Goal: Information Seeking & Learning: Learn about a topic

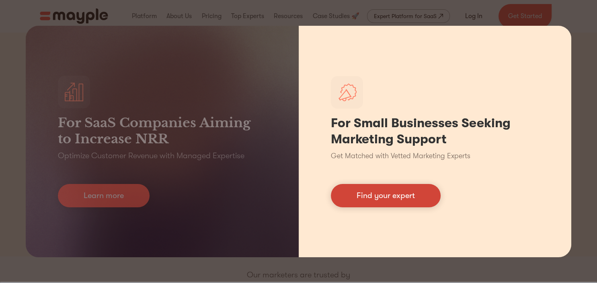
click at [385, 195] on link "Find your expert" at bounding box center [386, 195] width 110 height 23
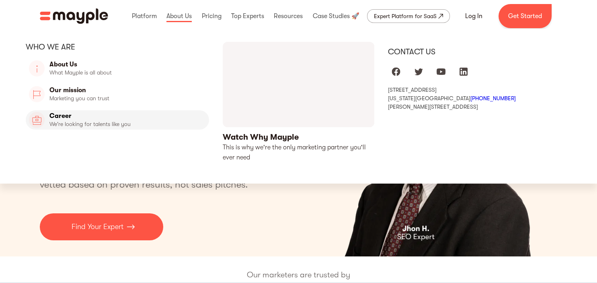
click at [68, 118] on link "Career" at bounding box center [117, 119] width 183 height 19
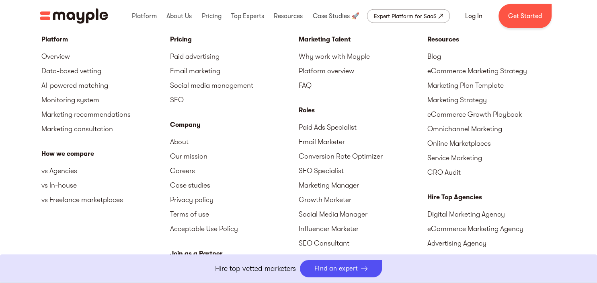
scroll to position [2039, 0]
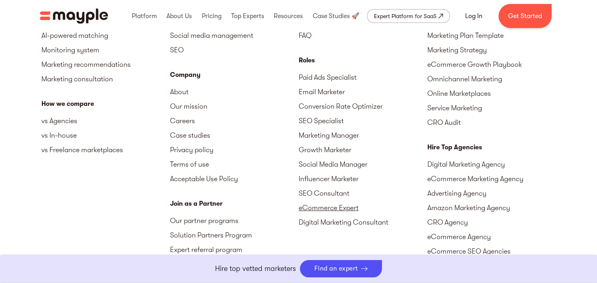
click at [339, 207] on link "eCommerce Expert" at bounding box center [363, 207] width 129 height 14
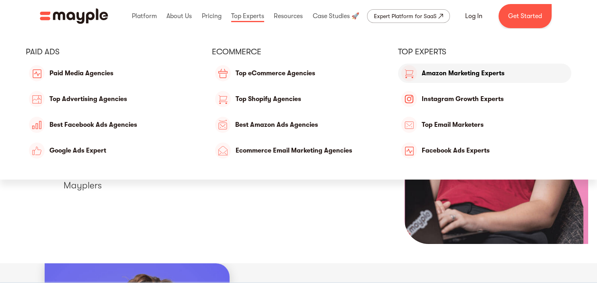
click at [450, 78] on link "Amazon Marketing Experts" at bounding box center [484, 73] width 173 height 19
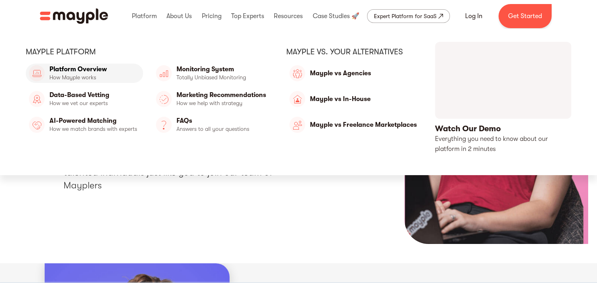
click at [103, 75] on link "Platform Overview" at bounding box center [84, 73] width 117 height 19
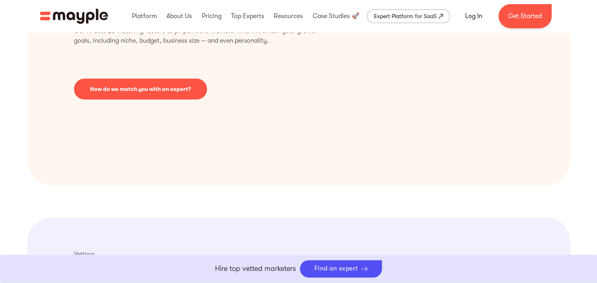
scroll to position [382, 0]
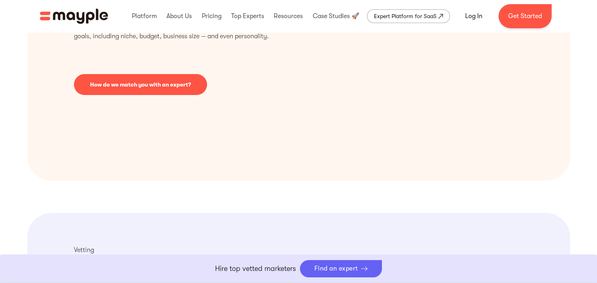
click at [341, 271] on div "Find an expert" at bounding box center [337, 269] width 44 height 8
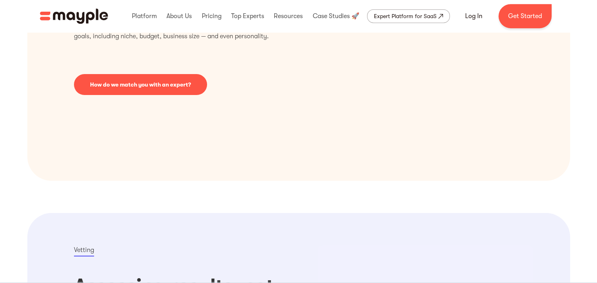
scroll to position [382, 0]
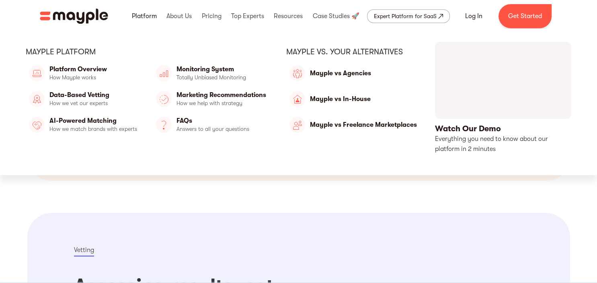
click at [137, 18] on link at bounding box center [144, 16] width 29 height 26
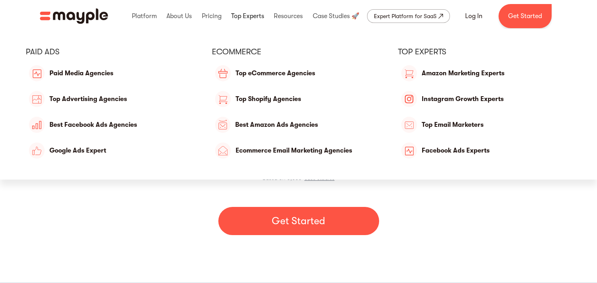
click at [251, 18] on link at bounding box center [247, 16] width 37 height 26
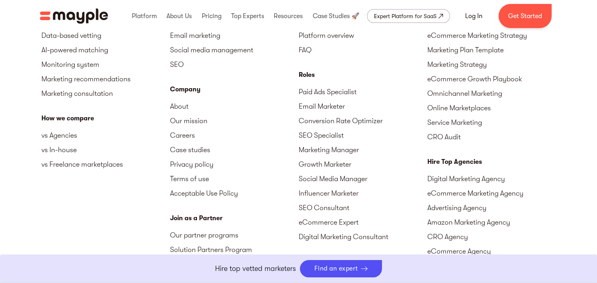
scroll to position [2613, 0]
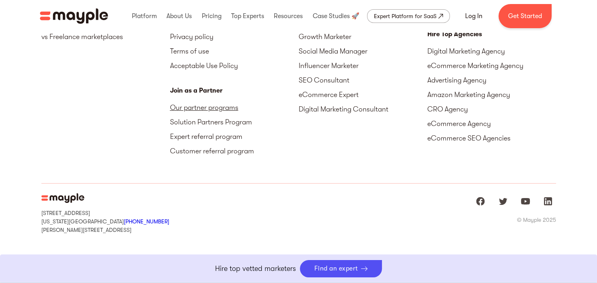
click at [199, 109] on link "Our partner programs" at bounding box center [234, 107] width 129 height 14
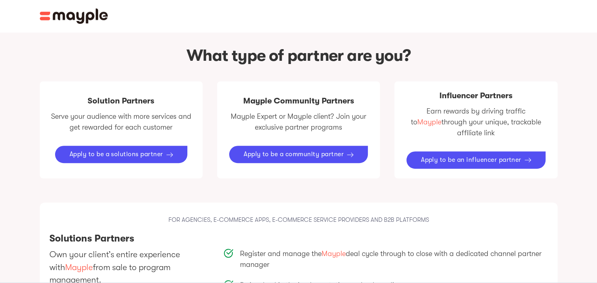
scroll to position [382, 0]
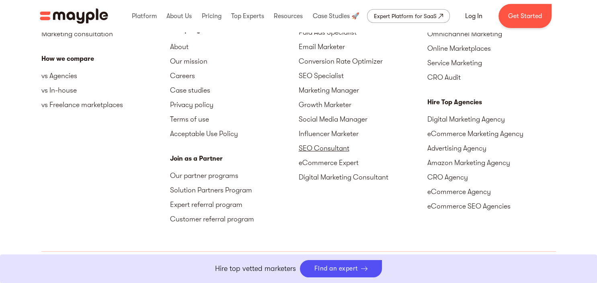
scroll to position [2545, 0]
click at [230, 197] on link "Expert referral program" at bounding box center [234, 204] width 129 height 14
